Goal: Navigation & Orientation: Find specific page/section

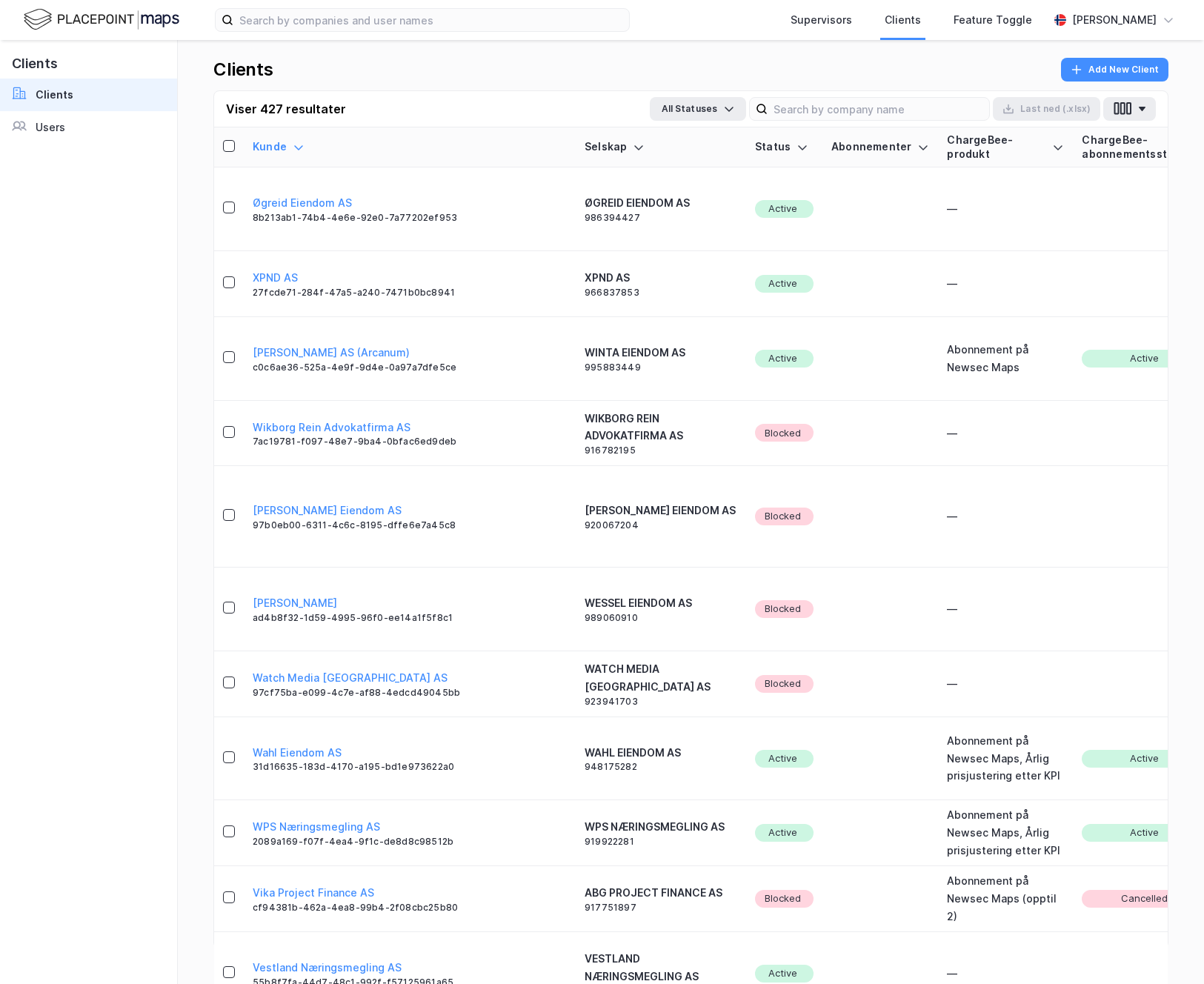
click at [65, 20] on img at bounding box center [101, 20] width 155 height 26
